Goal: Use online tool/utility: Utilize a website feature to perform a specific function

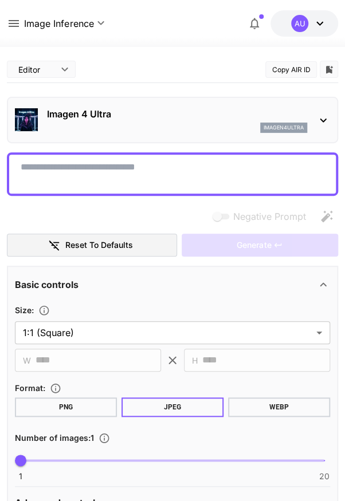
click at [34, 171] on textarea "Negative Prompt" at bounding box center [172, 173] width 303 height 27
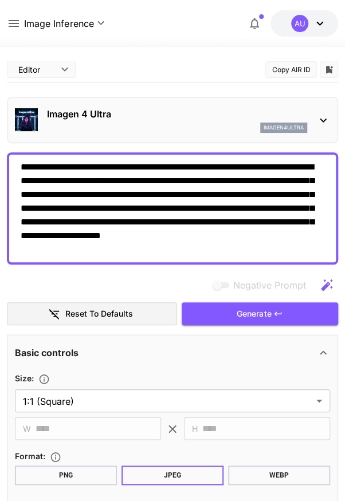
type textarea "**********"
click at [288, 317] on button "Generate" at bounding box center [259, 313] width 156 height 23
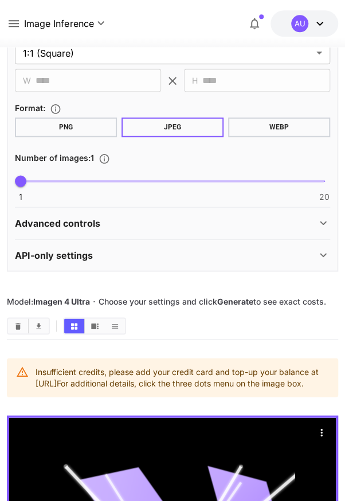
scroll to position [336, 0]
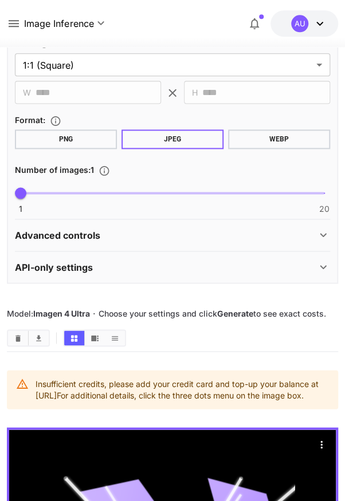
click at [15, 17] on icon at bounding box center [14, 24] width 14 height 14
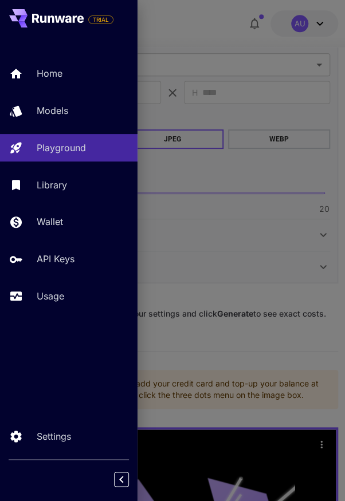
click at [29, 65] on link "Home" at bounding box center [68, 74] width 137 height 28
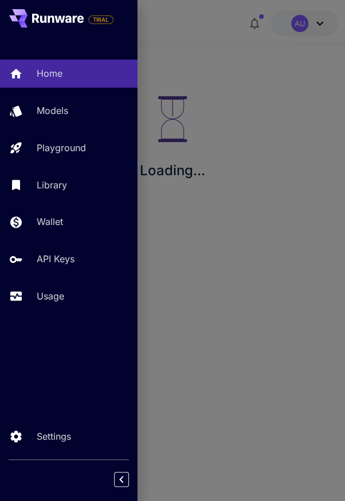
scroll to position [48, 0]
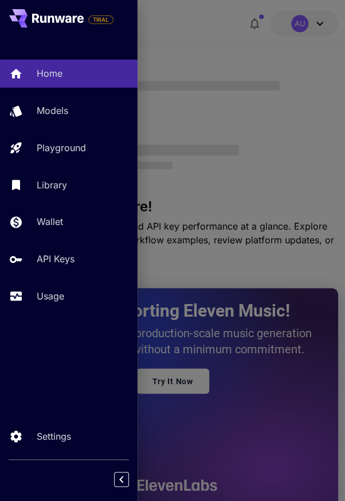
click at [33, 114] on link "Models" at bounding box center [68, 111] width 137 height 28
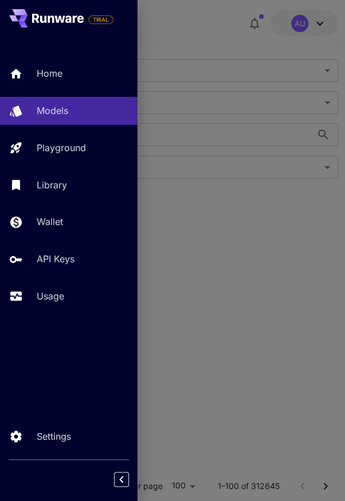
scroll to position [336, 0]
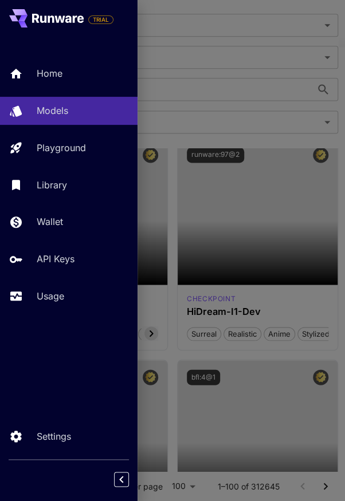
click at [324, 284] on div at bounding box center [172, 250] width 345 height 501
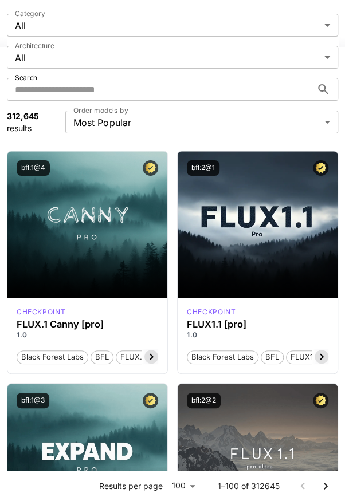
click at [302, 340] on div "Black Forest Labs BFL FLUX1.1 [pro]" at bounding box center [257, 352] width 141 height 24
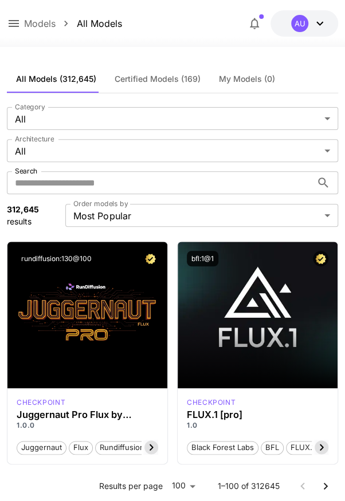
click at [25, 23] on p "Models" at bounding box center [39, 24] width 31 height 14
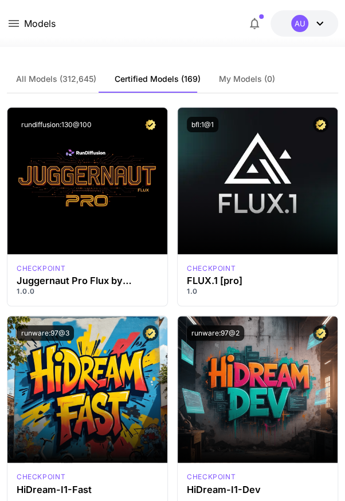
click at [17, 25] on icon at bounding box center [14, 24] width 14 height 14
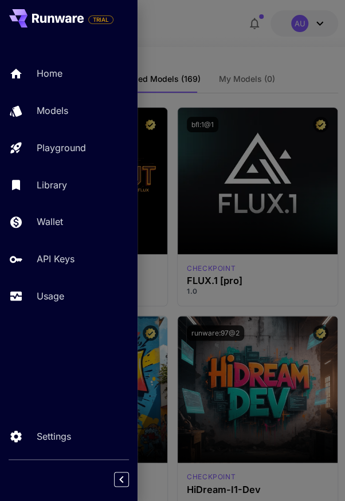
click at [96, 152] on div "Playground" at bounding box center [83, 148] width 92 height 14
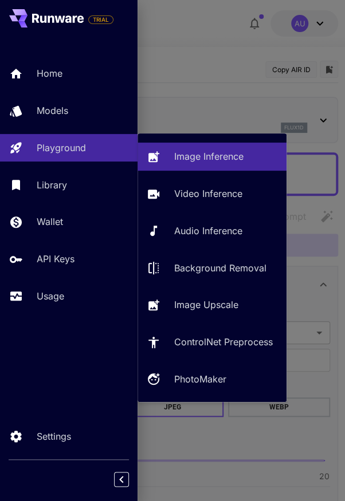
type input "**********"
click at [237, 159] on p "Image Inference" at bounding box center [208, 156] width 69 height 14
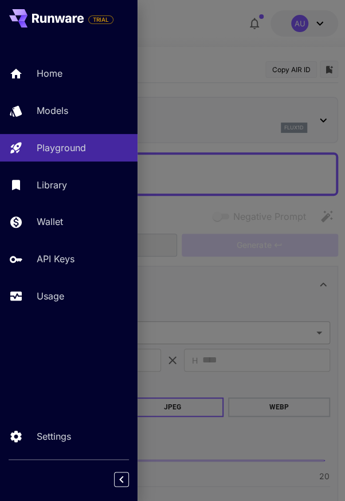
click at [30, 191] on link "Library" at bounding box center [68, 185] width 137 height 28
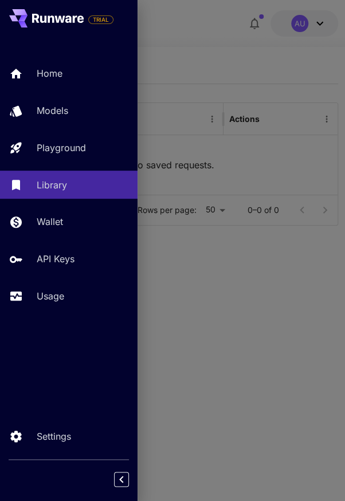
click at [250, 344] on div at bounding box center [172, 250] width 345 height 501
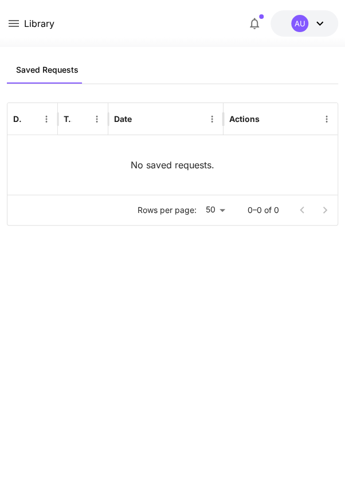
click at [7, 22] on icon at bounding box center [14, 24] width 14 height 14
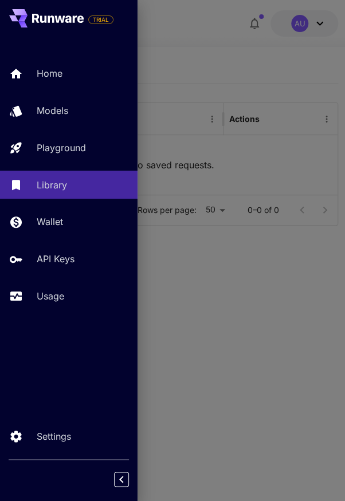
click at [46, 65] on link "Home" at bounding box center [68, 74] width 137 height 28
click at [19, 12] on icon at bounding box center [18, 15] width 18 height 12
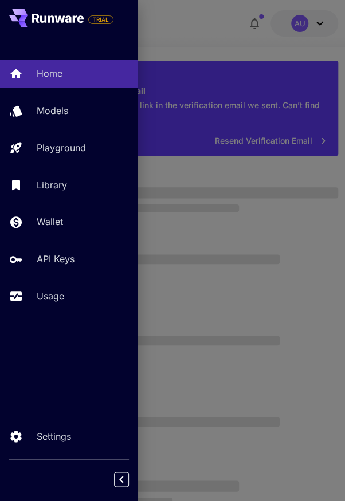
click at [275, 222] on div at bounding box center [172, 250] width 345 height 501
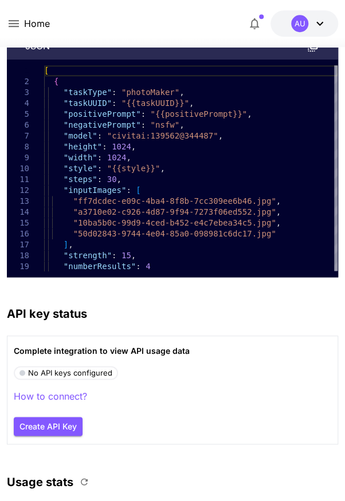
scroll to position [7263, 0]
